Goal: Check status: Check status

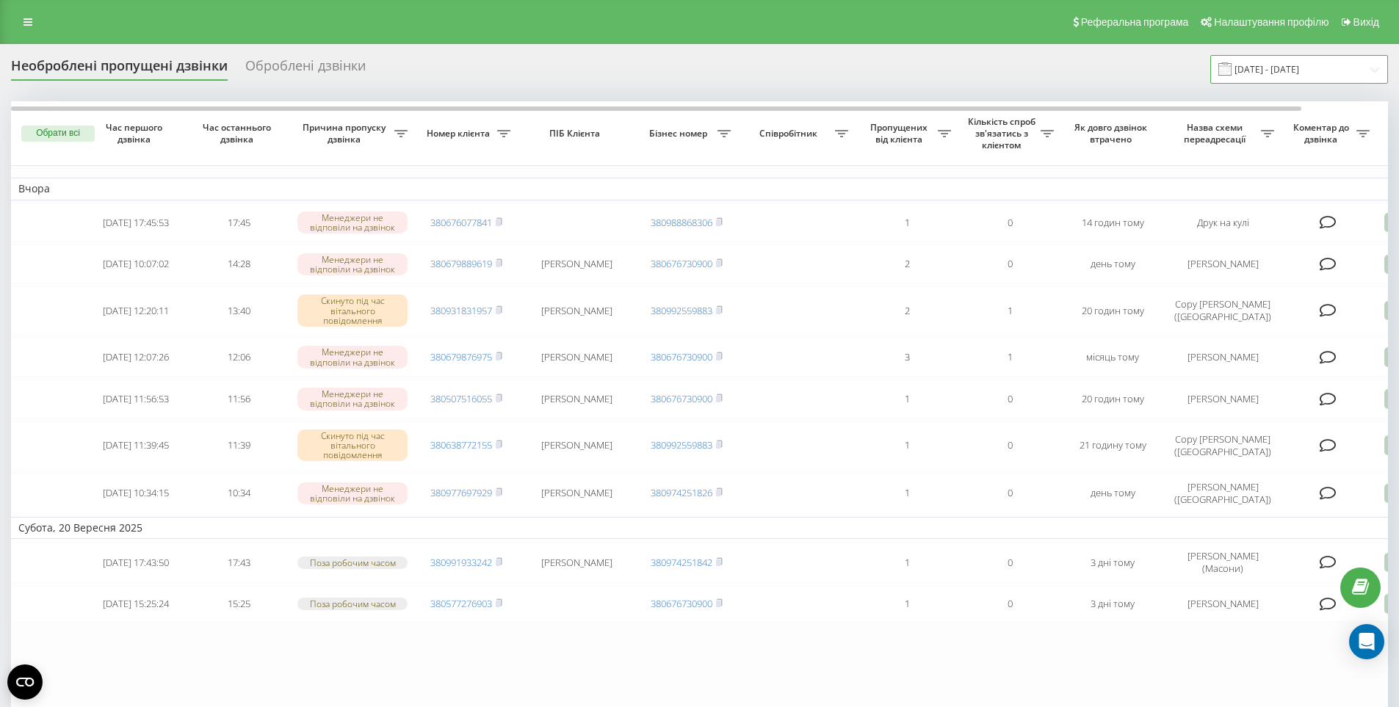
click at [1311, 70] on input "[DATE] - [DATE]" at bounding box center [1300, 69] width 178 height 29
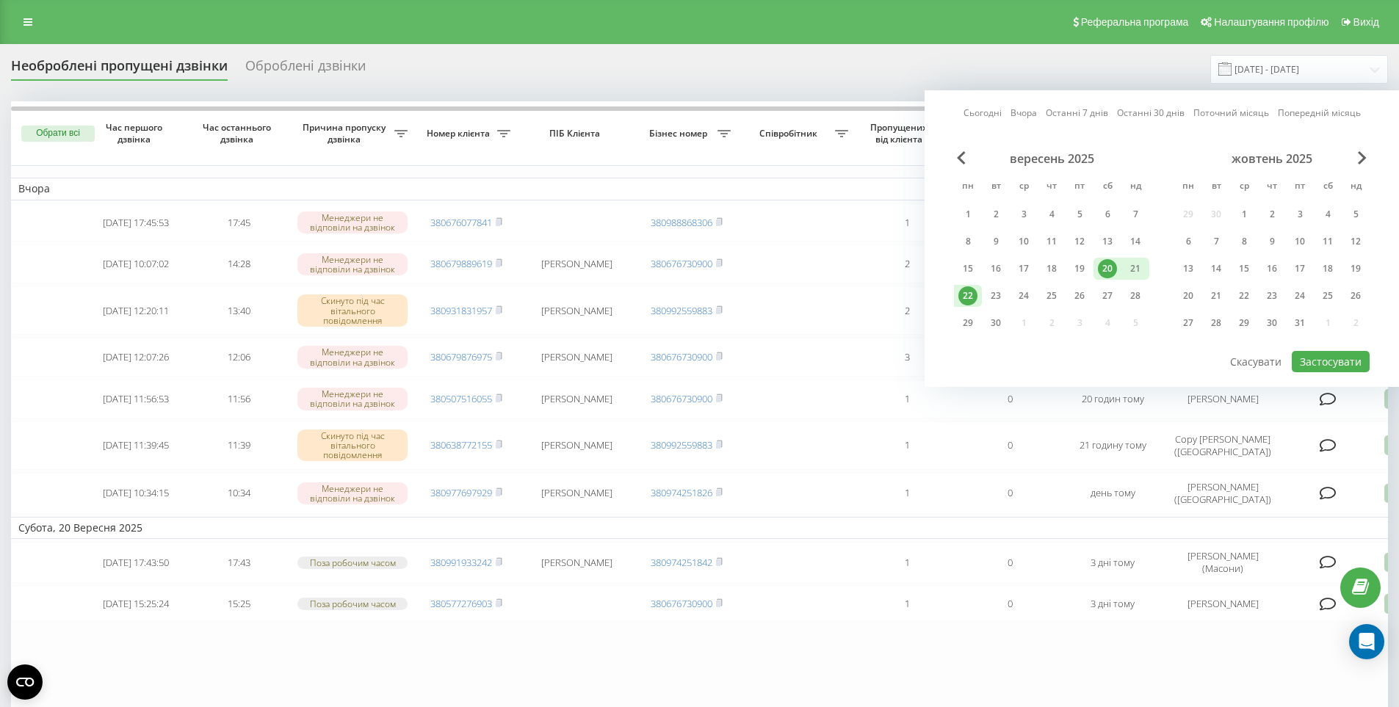
click at [962, 297] on div "22" at bounding box center [968, 295] width 19 height 19
click at [993, 295] on div "23" at bounding box center [995, 295] width 19 height 19
click at [1346, 362] on button "Застосувати" at bounding box center [1331, 361] width 78 height 21
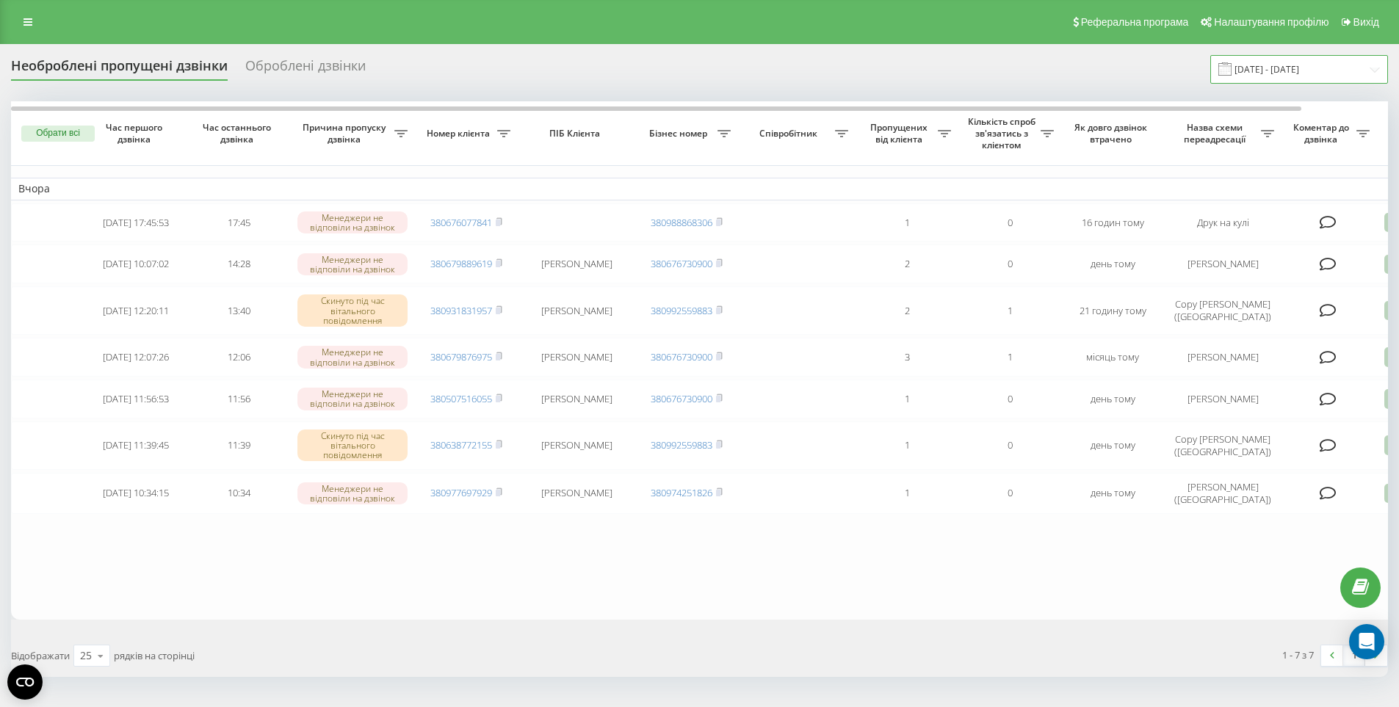
click at [1305, 68] on input "[DATE] - [DATE]" at bounding box center [1300, 69] width 178 height 29
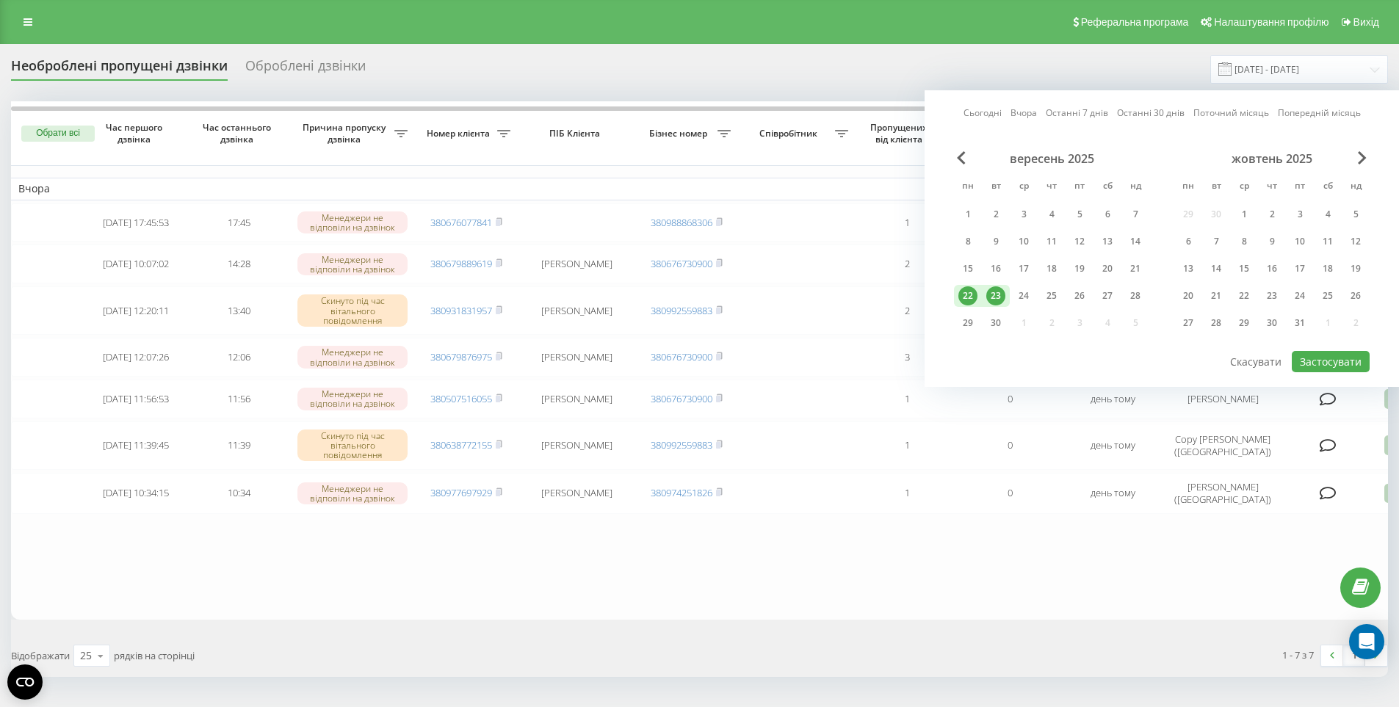
click at [988, 298] on div "23" at bounding box center [995, 295] width 19 height 19
click at [1335, 356] on button "Застосувати" at bounding box center [1331, 361] width 78 height 21
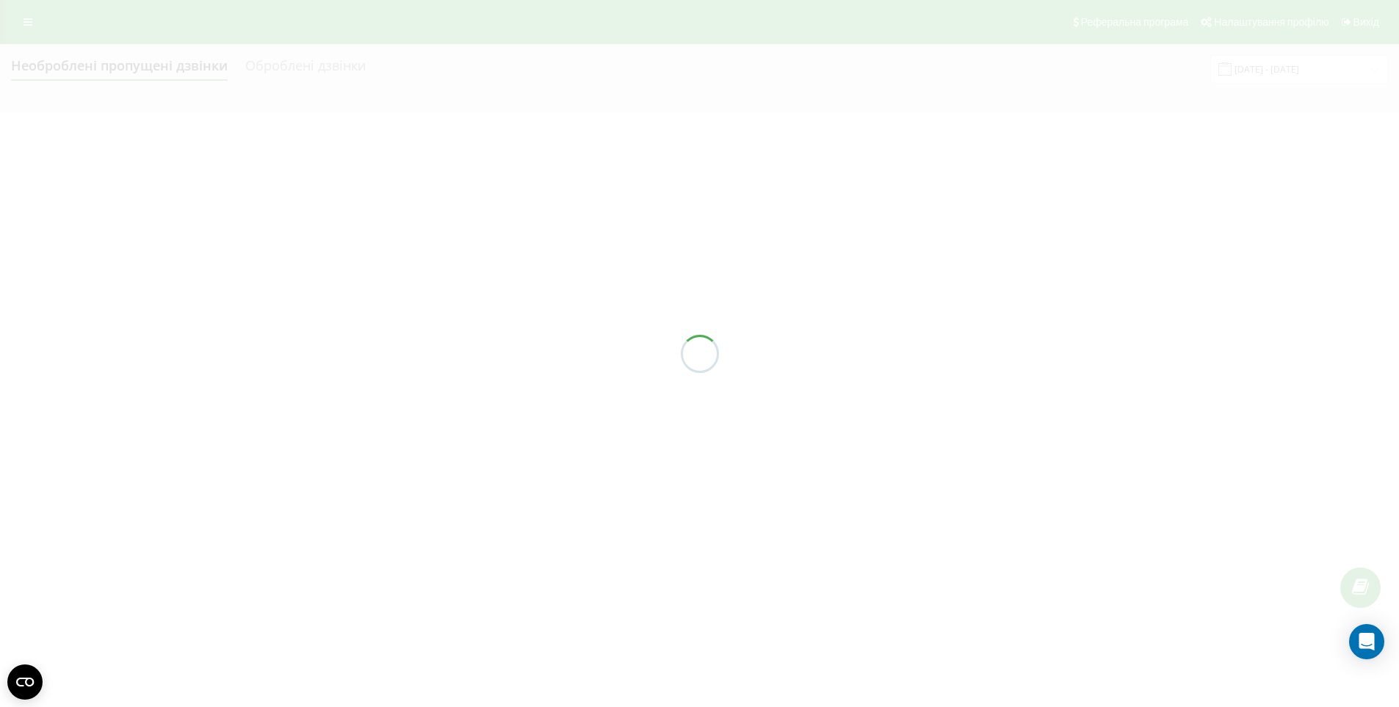
type input "[DATE] - [DATE]"
